Goal: Task Accomplishment & Management: Manage account settings

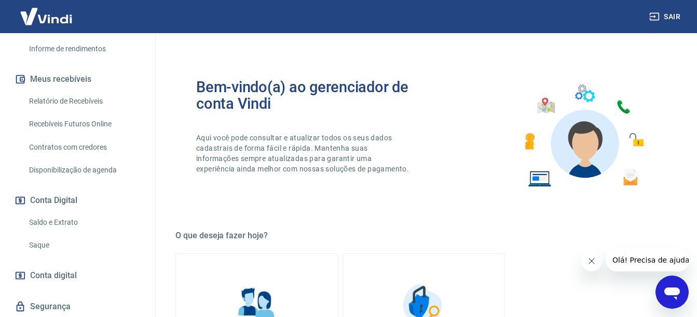
scroll to position [207, 0]
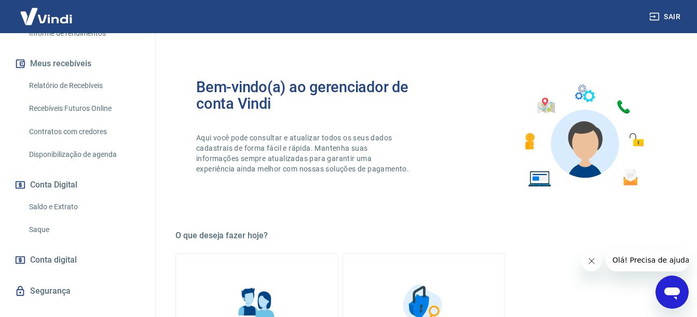
click at [66, 206] on link "Saldo e Extrato" at bounding box center [84, 207] width 118 height 21
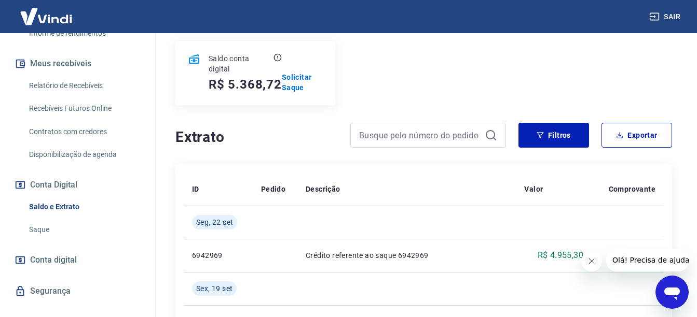
scroll to position [104, 0]
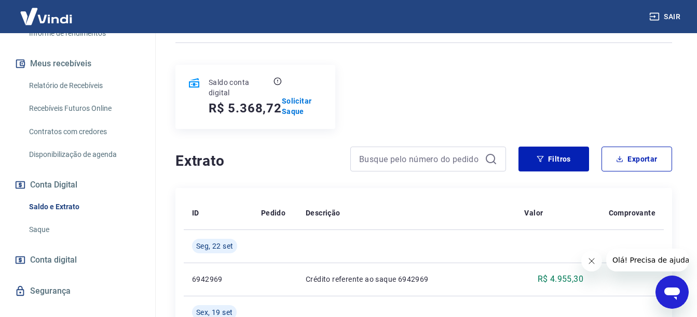
click at [47, 228] on link "Saque" at bounding box center [84, 229] width 118 height 21
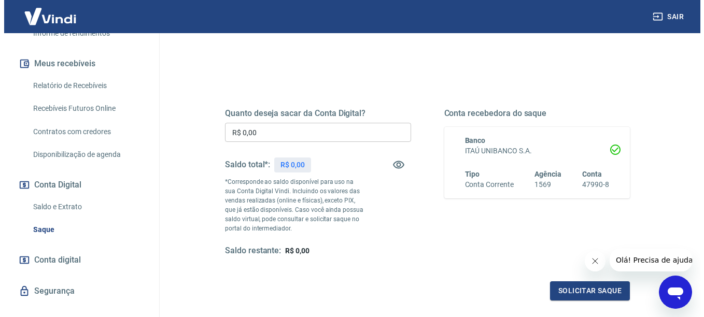
scroll to position [104, 0]
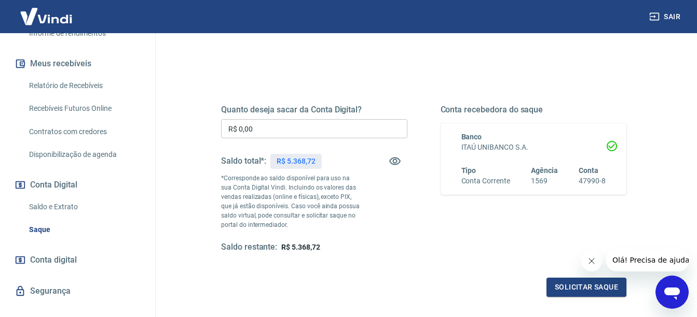
click at [272, 129] on input "R$ 0,00" at bounding box center [314, 128] width 186 height 19
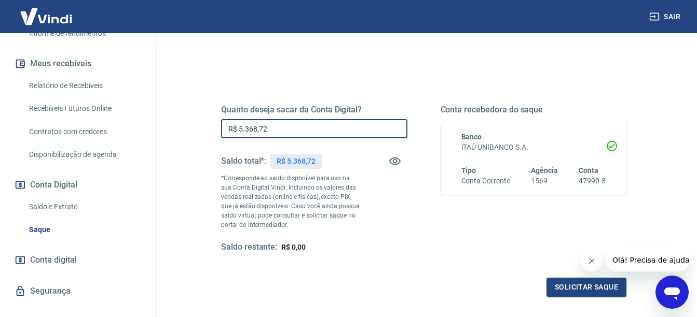
type input "R$ 5.368,72"
click at [584, 286] on button "Solicitar saque" at bounding box center [586, 287] width 80 height 19
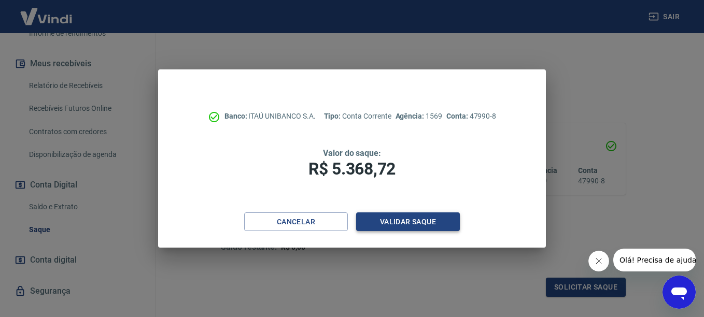
click at [409, 221] on button "Validar saque" at bounding box center [408, 222] width 104 height 19
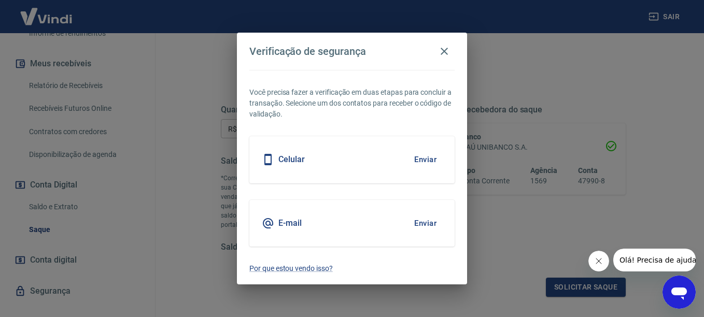
click at [434, 224] on button "Enviar" at bounding box center [426, 224] width 34 height 22
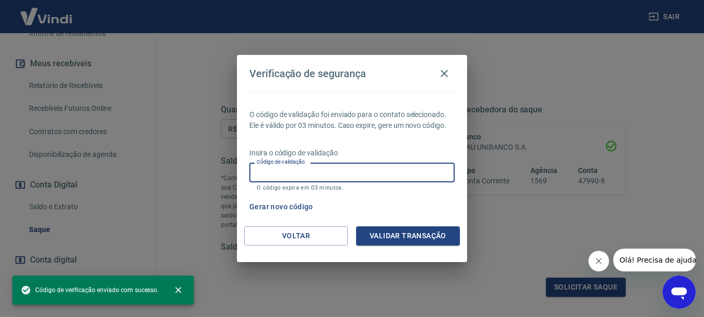
click at [279, 173] on input "Código de validação" at bounding box center [352, 172] width 205 height 19
paste input "687591"
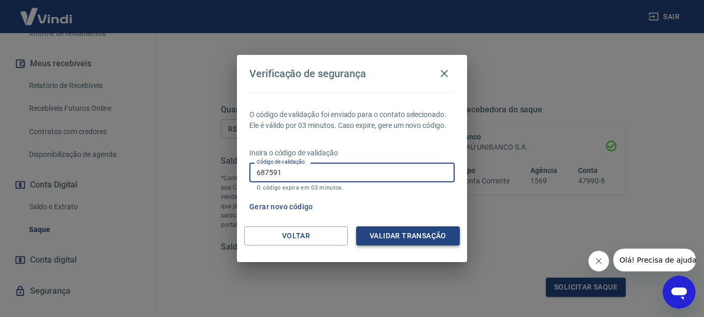
type input "687591"
click at [409, 240] on button "Validar transação" at bounding box center [408, 236] width 104 height 19
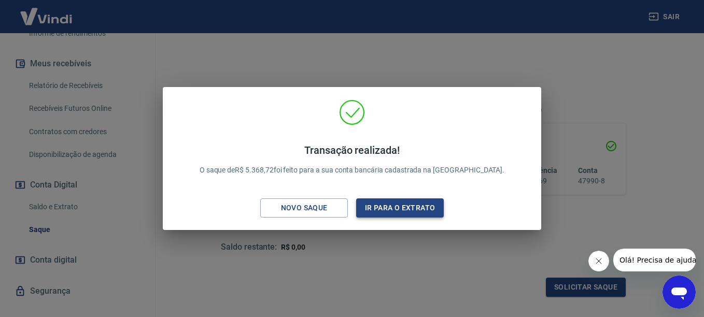
click at [424, 205] on button "Ir para o extrato" at bounding box center [400, 208] width 88 height 19
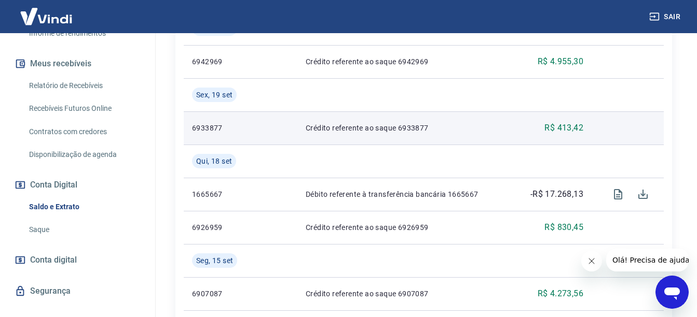
scroll to position [104, 0]
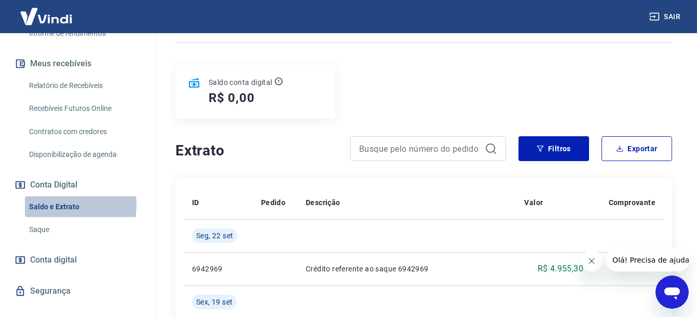
click at [55, 205] on link "Saldo e Extrato" at bounding box center [84, 207] width 118 height 21
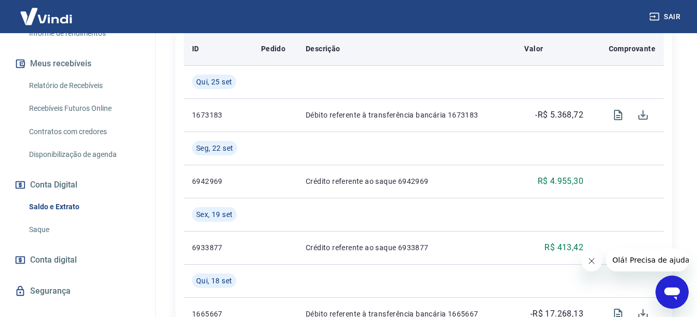
scroll to position [259, 0]
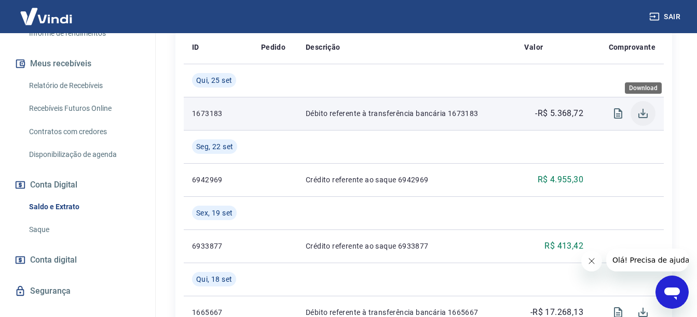
click at [644, 112] on icon "Download" at bounding box center [642, 113] width 12 height 12
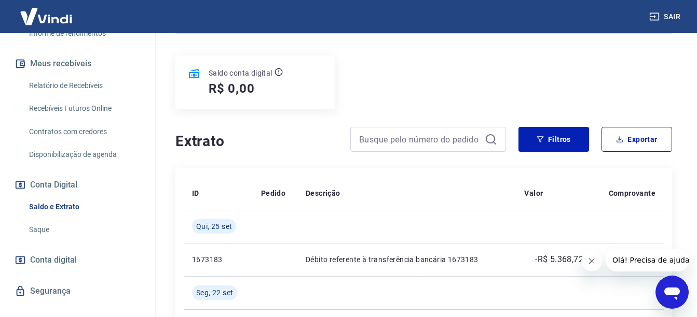
scroll to position [104, 0]
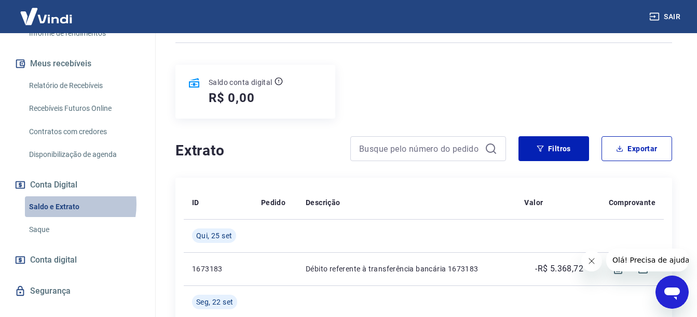
click at [58, 204] on link "Saldo e Extrato" at bounding box center [84, 207] width 118 height 21
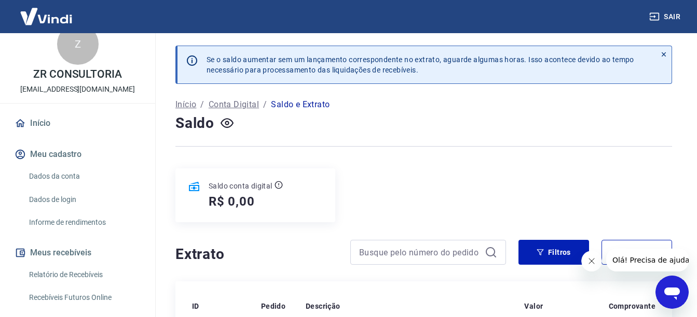
scroll to position [0, 0]
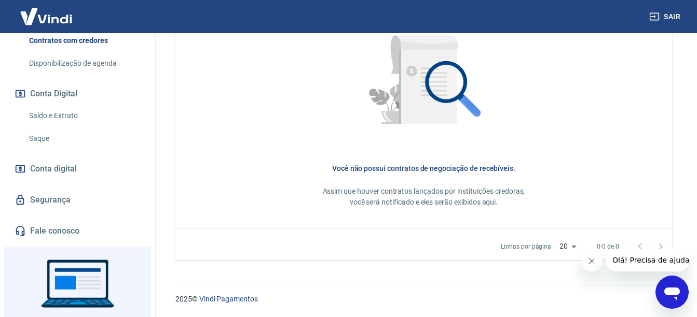
scroll to position [350, 0]
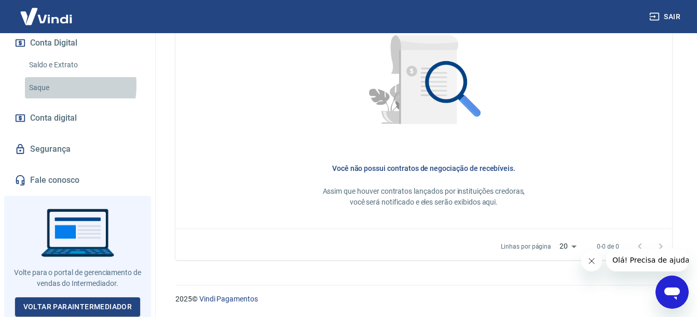
click at [46, 86] on link "Saque" at bounding box center [84, 87] width 118 height 21
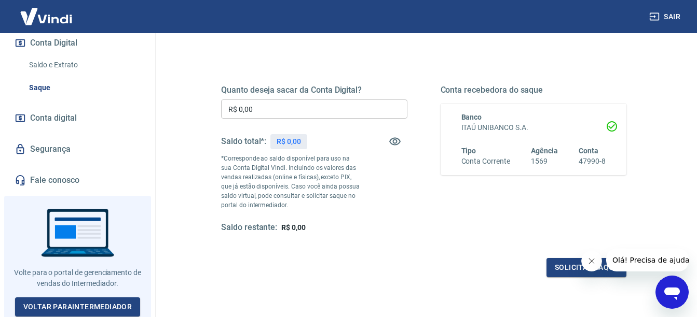
scroll to position [156, 0]
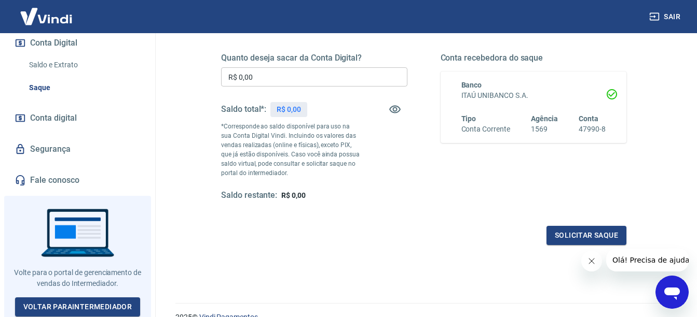
click at [66, 65] on link "Saldo e Extrato" at bounding box center [84, 64] width 118 height 21
